Goal: Check status: Check status

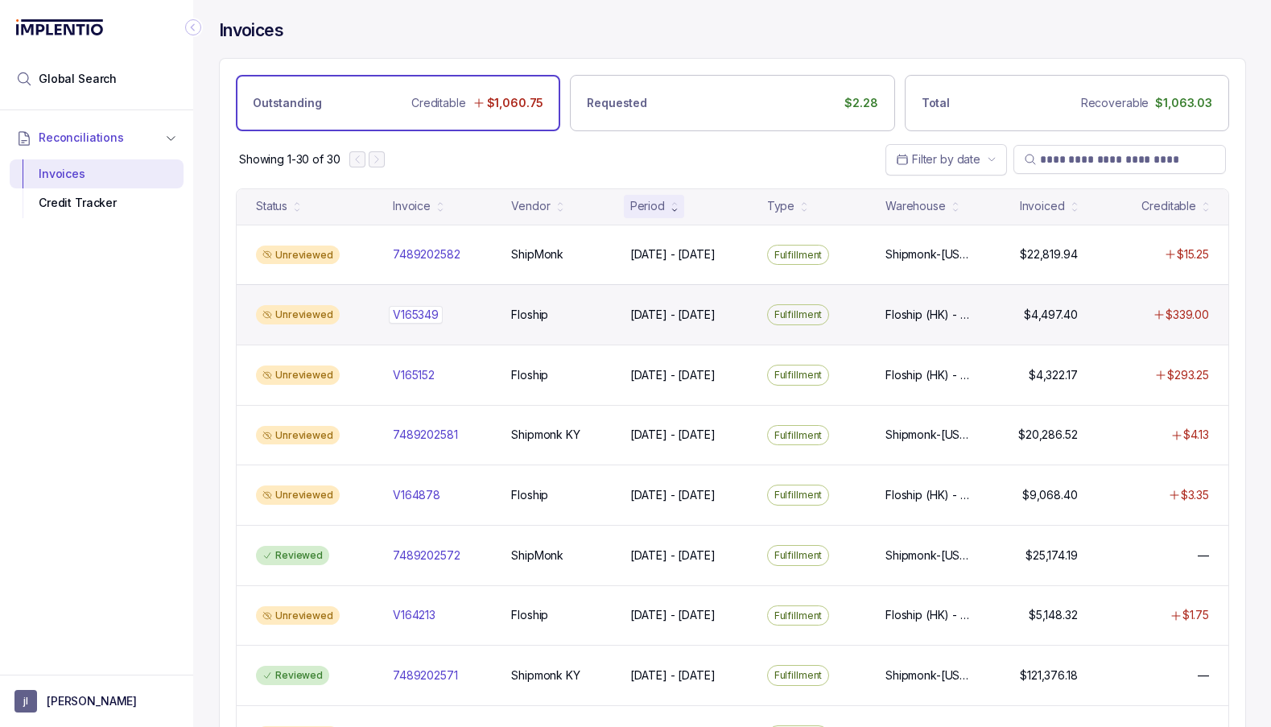
click at [422, 313] on p "V165349" at bounding box center [416, 315] width 54 height 18
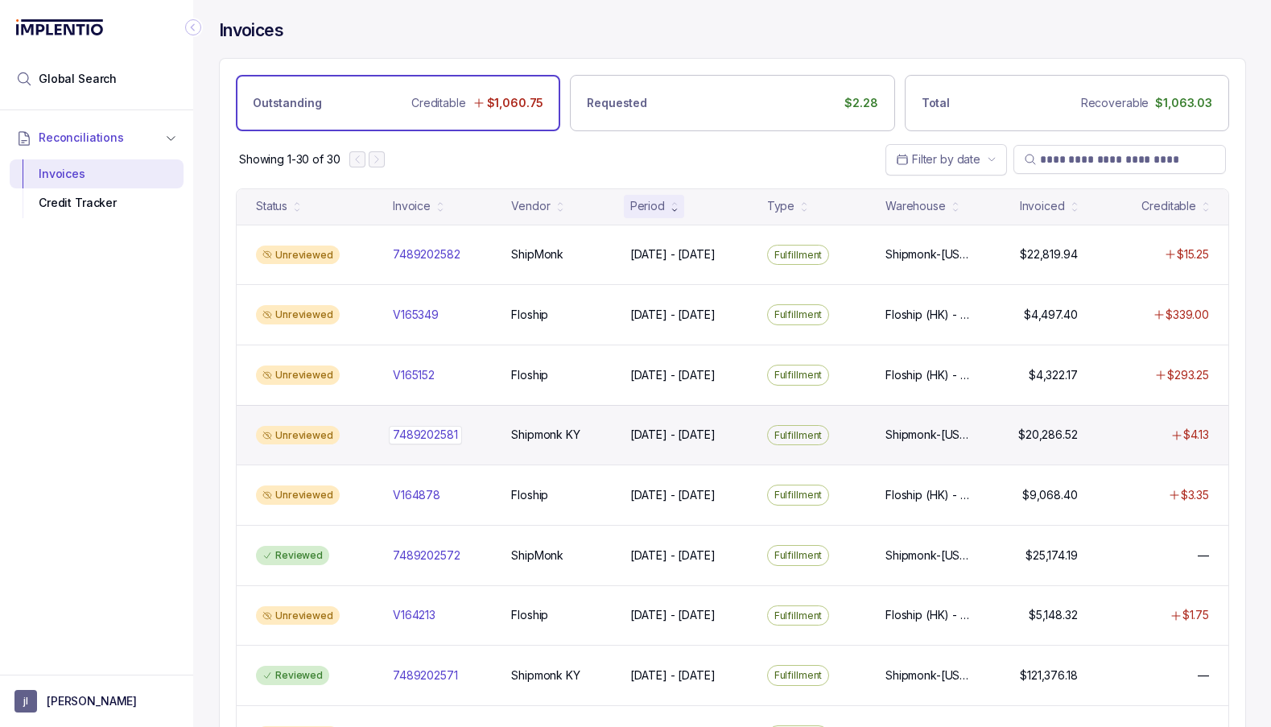
click at [419, 429] on p "7489202581" at bounding box center [425, 435] width 73 height 18
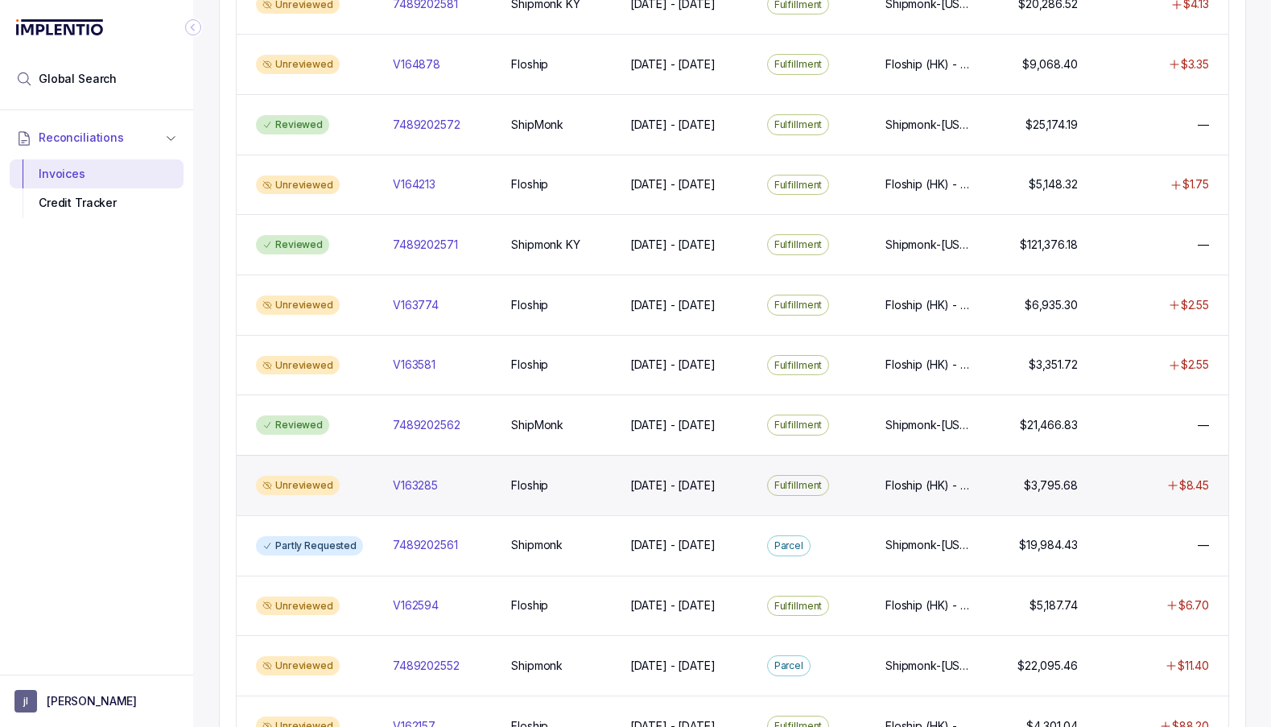
scroll to position [431, 0]
click at [418, 476] on p "V163285" at bounding box center [415, 485] width 53 height 18
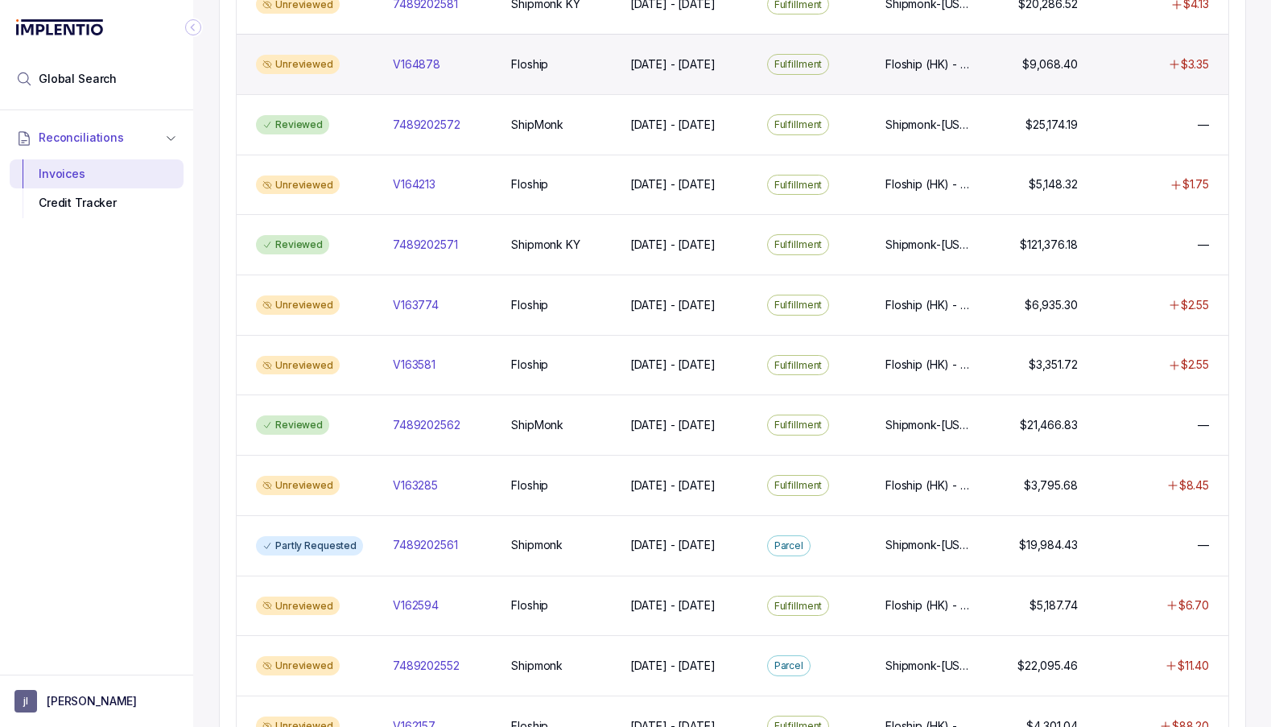
scroll to position [504, 0]
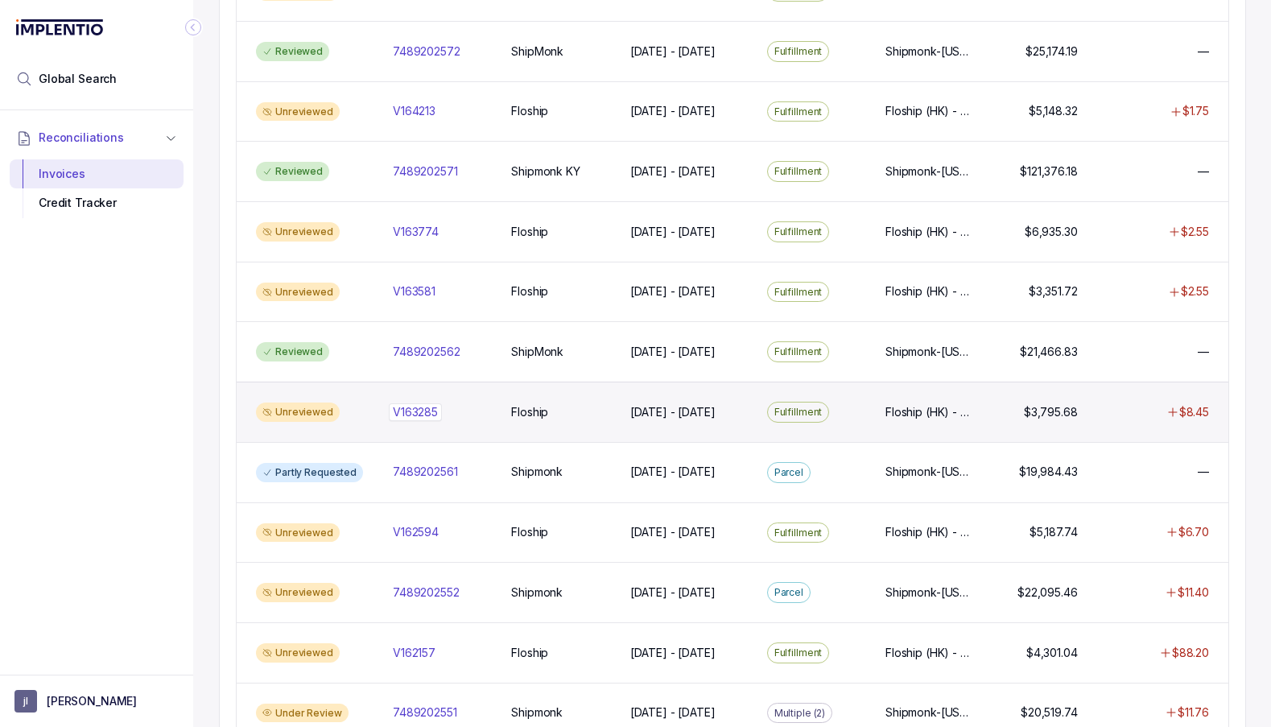
click at [422, 403] on p "V163285" at bounding box center [415, 412] width 53 height 18
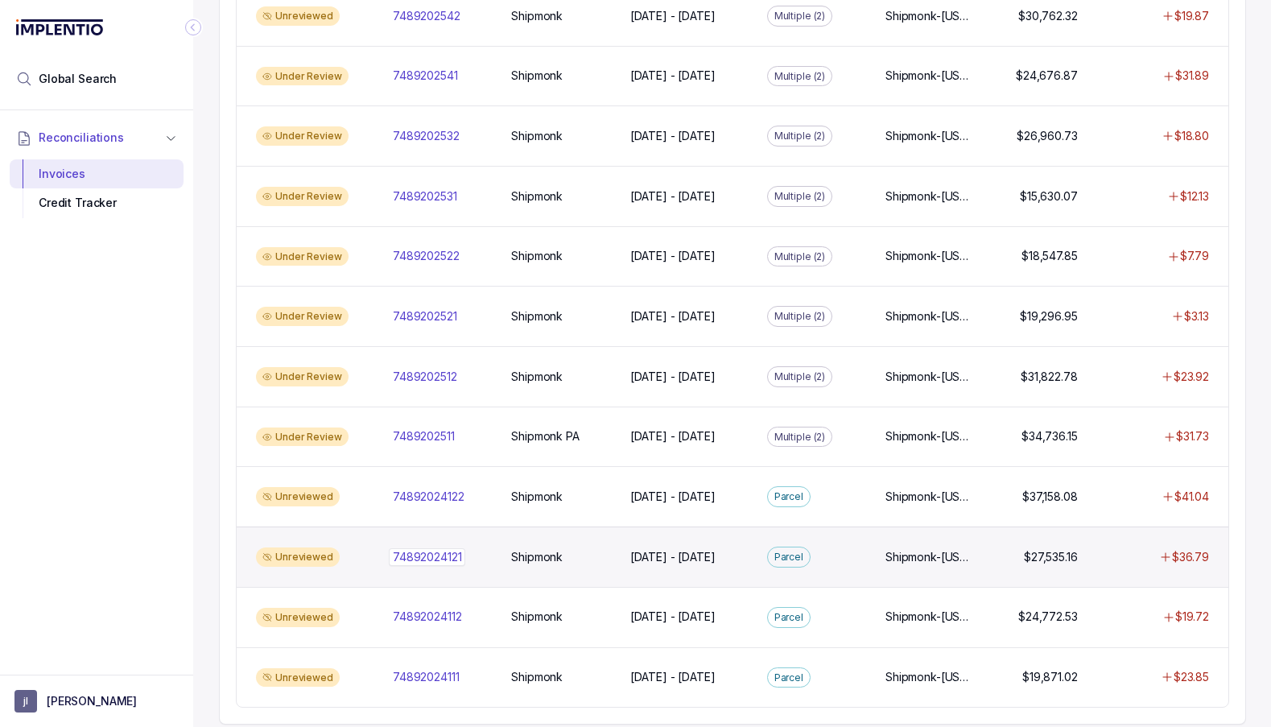
scroll to position [1320, 0]
click at [431, 549] on p "74892024121" at bounding box center [427, 558] width 76 height 18
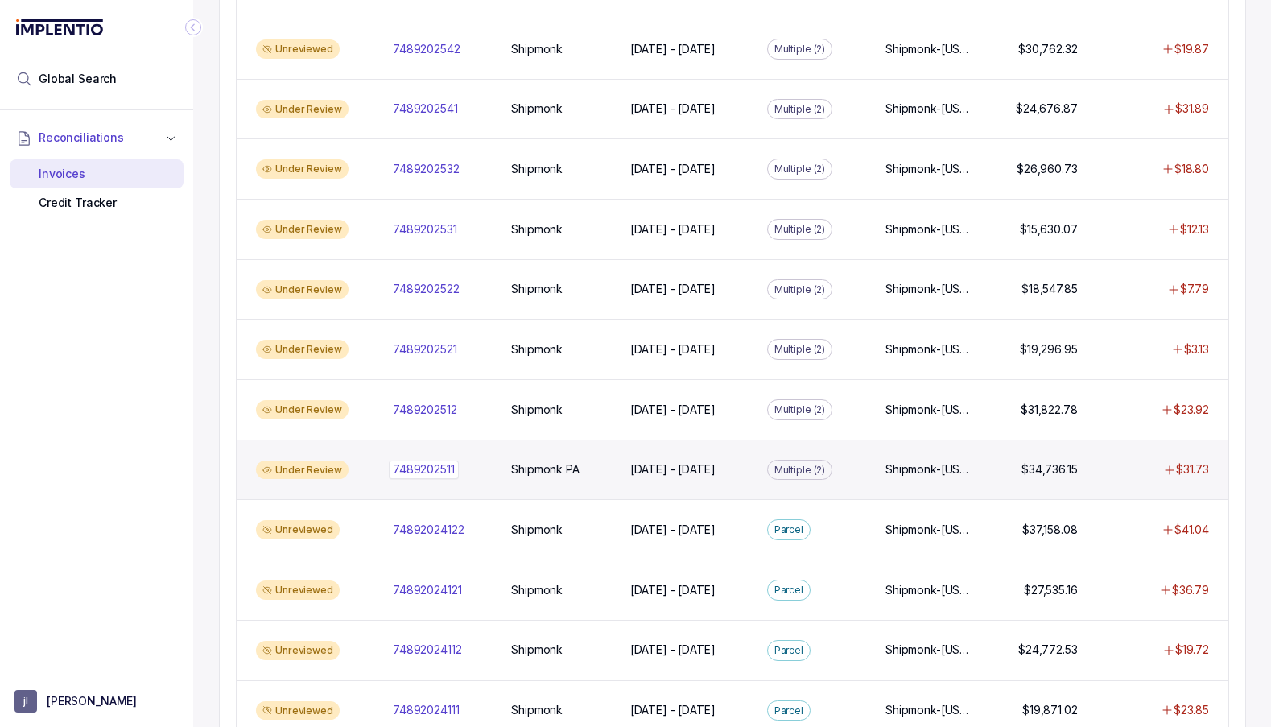
scroll to position [1280, 0]
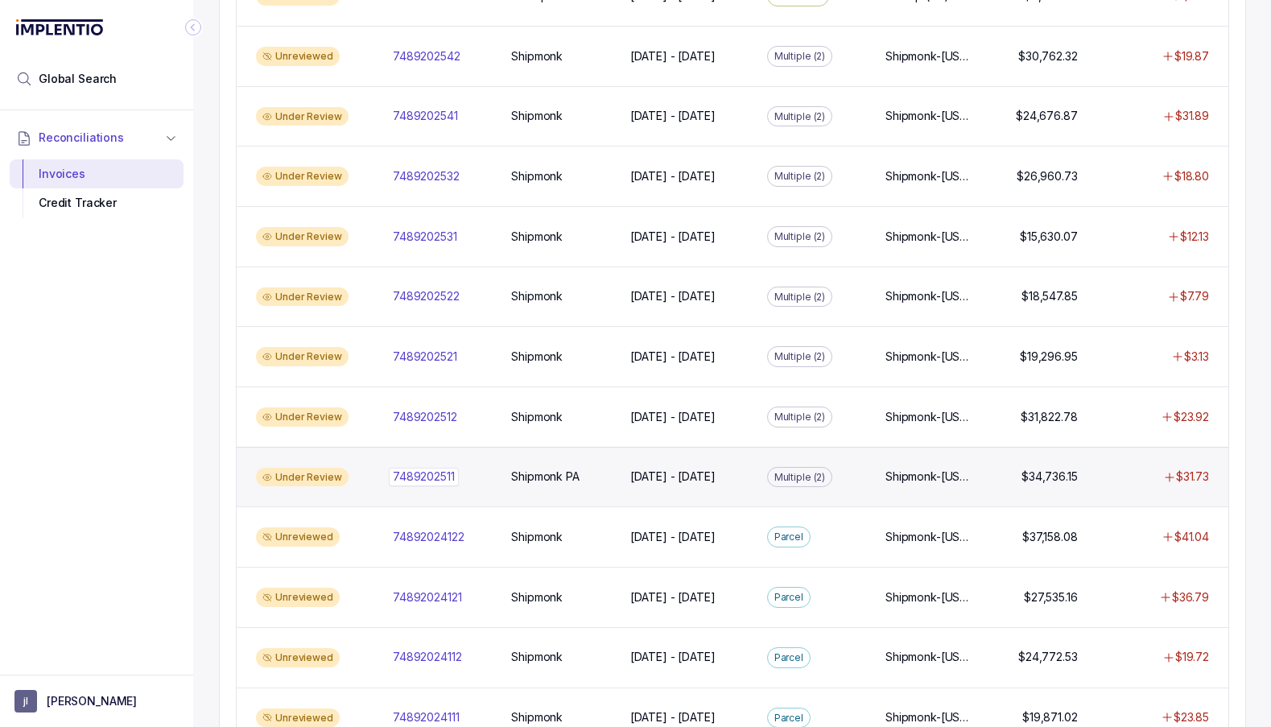
click at [438, 468] on p "7489202511" at bounding box center [424, 477] width 70 height 18
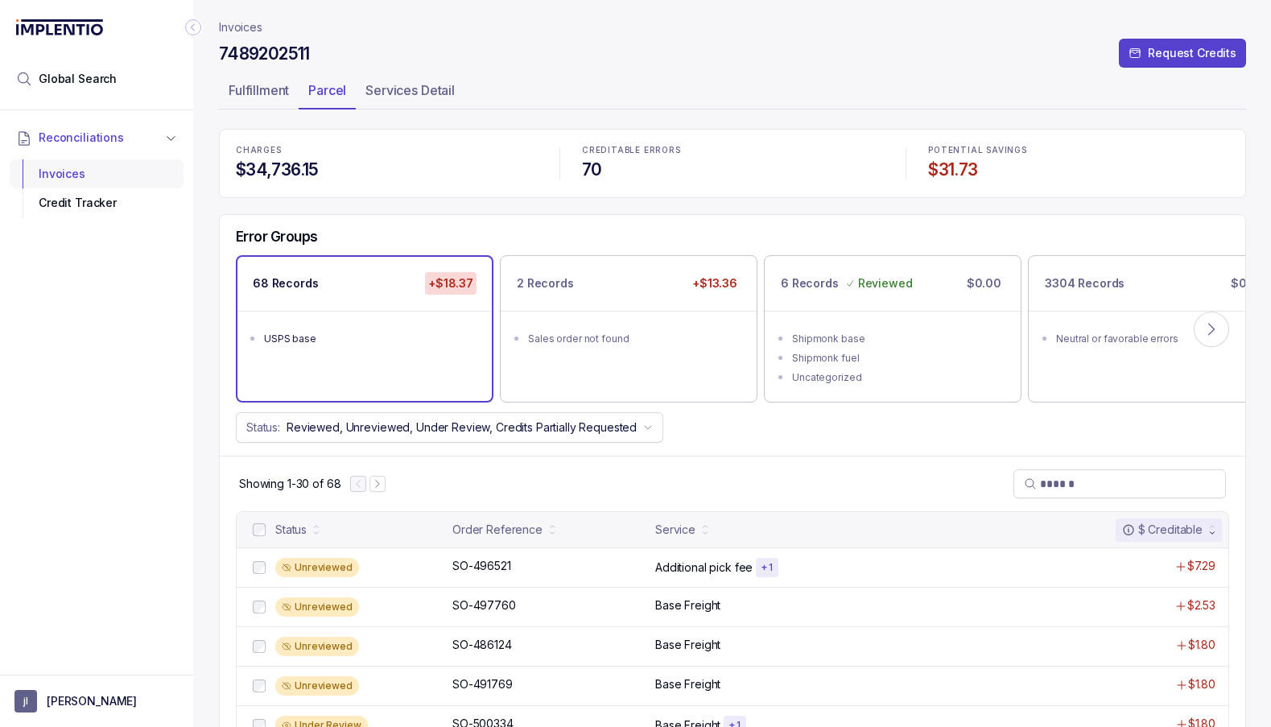
click at [133, 171] on div "Invoices" at bounding box center [97, 173] width 148 height 29
